Goal: Information Seeking & Learning: Learn about a topic

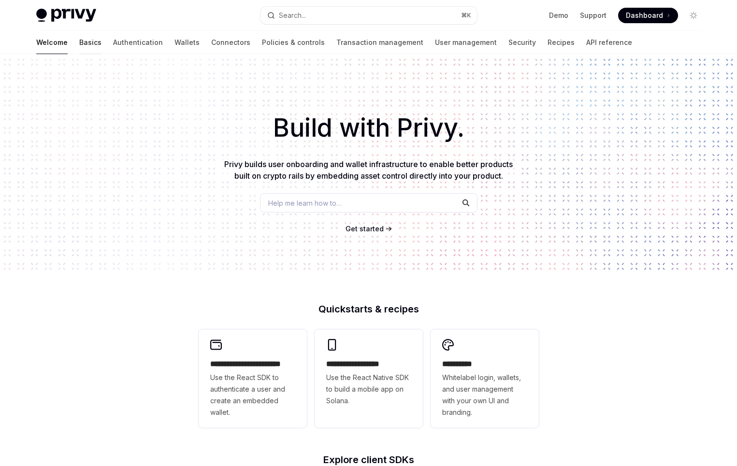
click at [79, 43] on link "Basics" at bounding box center [90, 42] width 22 height 23
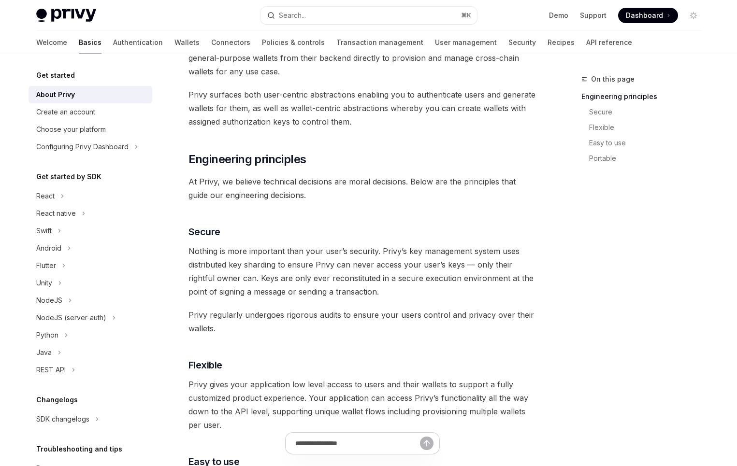
scroll to position [222, 0]
click at [82, 235] on button "Swift" at bounding box center [90, 230] width 124 height 17
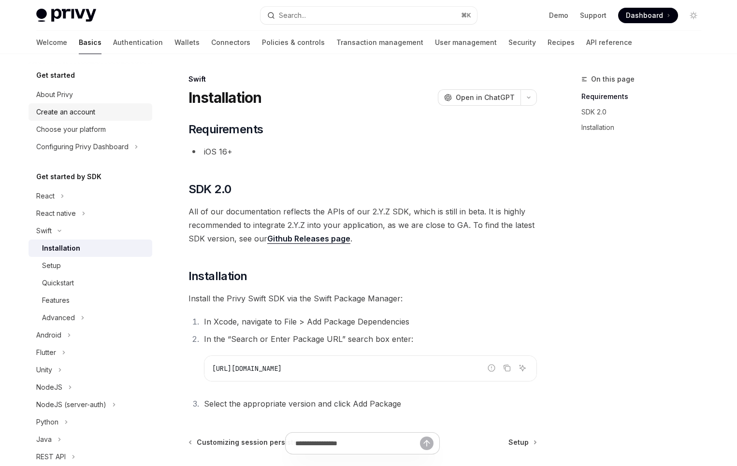
click at [56, 112] on div "Create an account" at bounding box center [65, 112] width 59 height 12
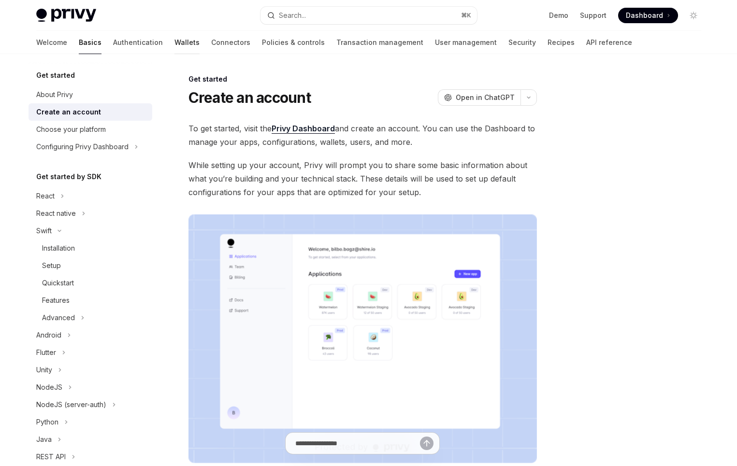
click at [174, 43] on link "Wallets" at bounding box center [186, 42] width 25 height 23
type textarea "*"
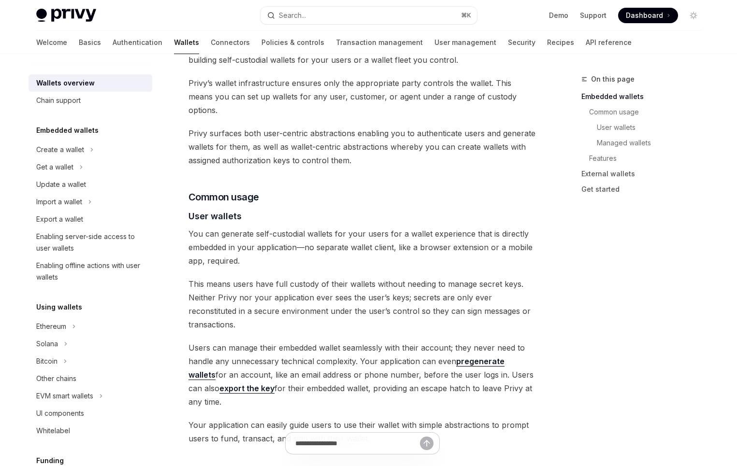
scroll to position [537, 0]
